Goal: Find specific page/section: Find specific page/section

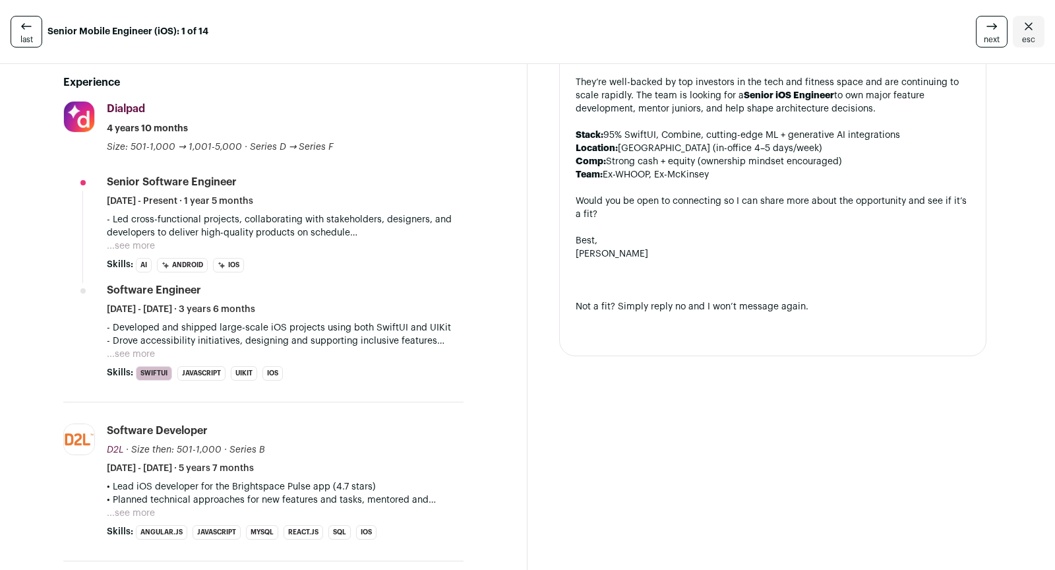
scroll to position [460, 0]
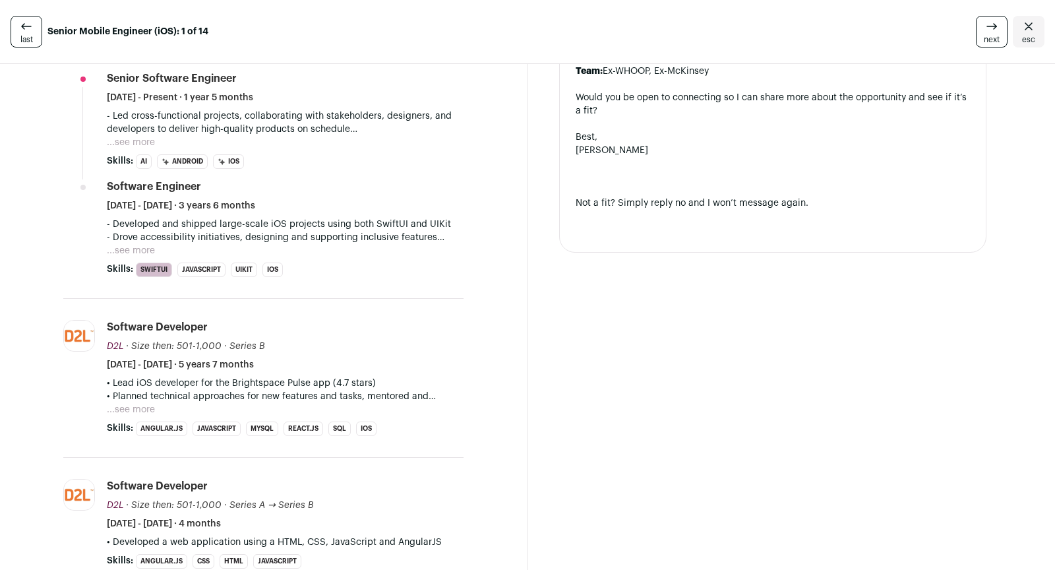
click at [1023, 16] on link "esc" at bounding box center [1029, 32] width 32 height 32
